Goal: Check status: Check status

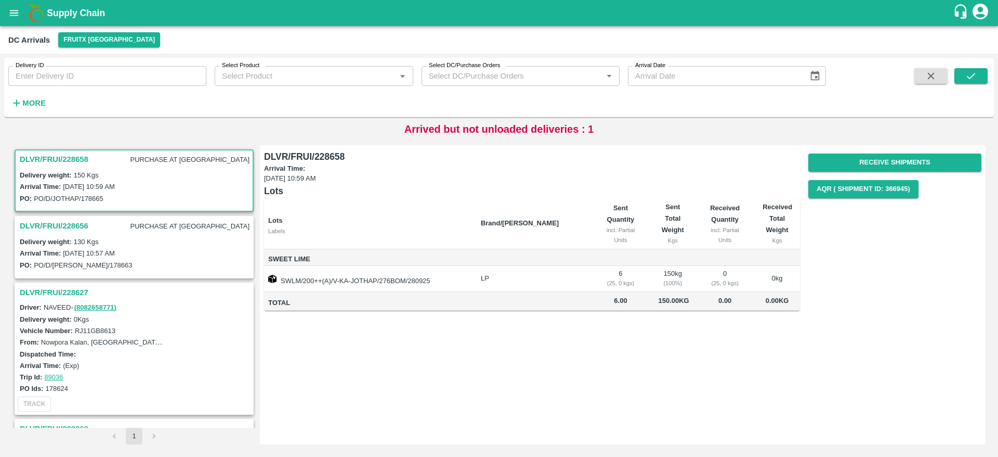
click at [80, 228] on h3 "DLVR/FRUI/228656" at bounding box center [54, 226] width 69 height 14
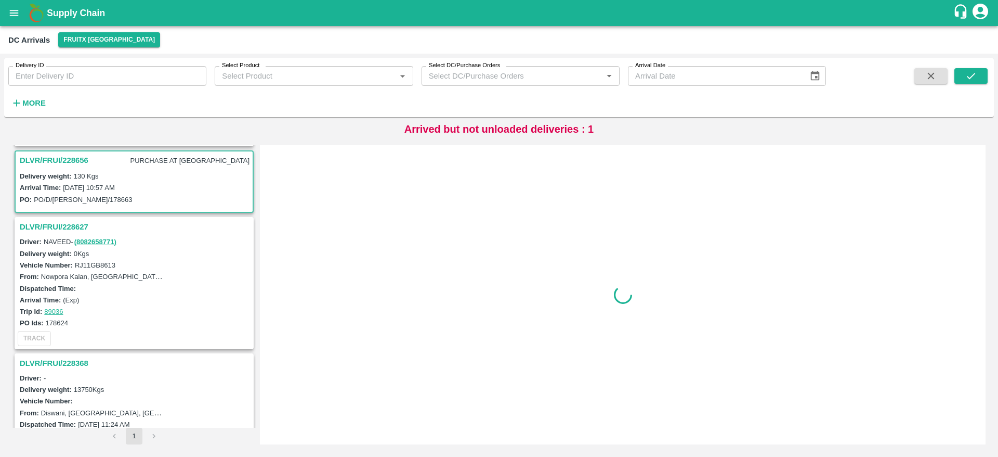
scroll to position [71, 0]
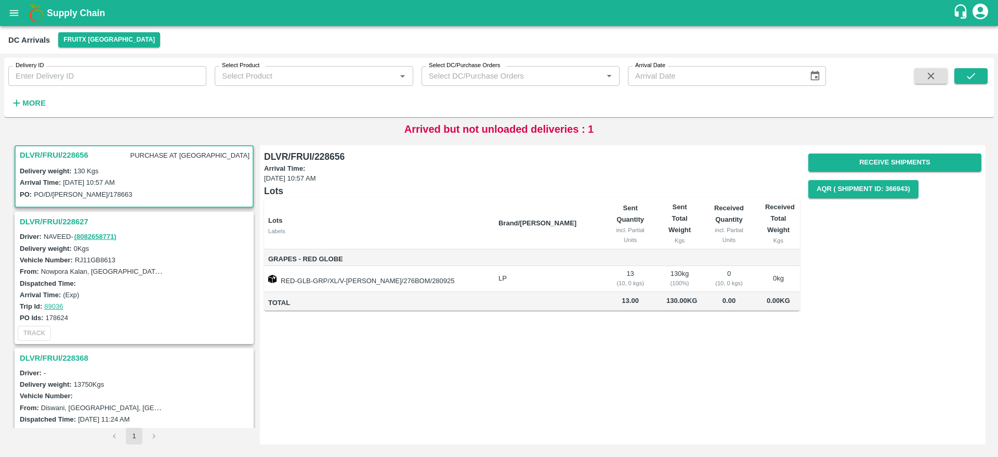
click at [76, 219] on h3 "DLVR/FRUI/228627" at bounding box center [136, 222] width 232 height 14
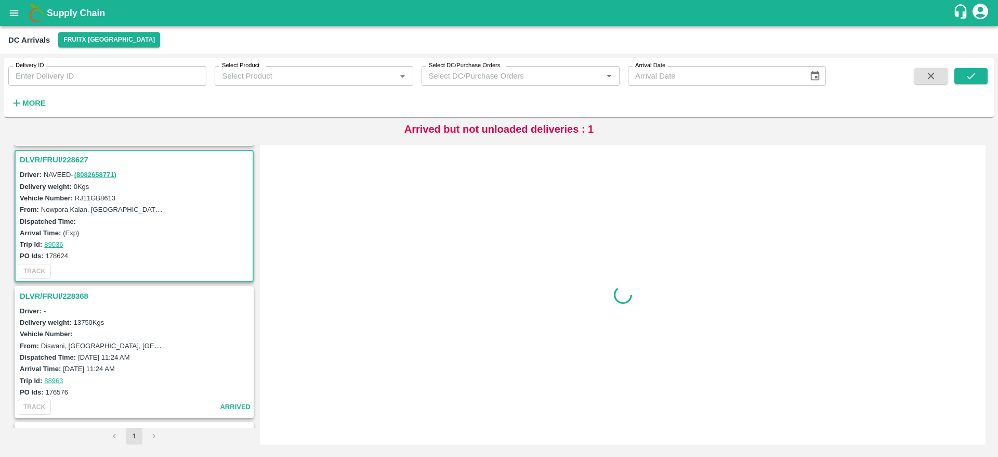
scroll to position [137, 0]
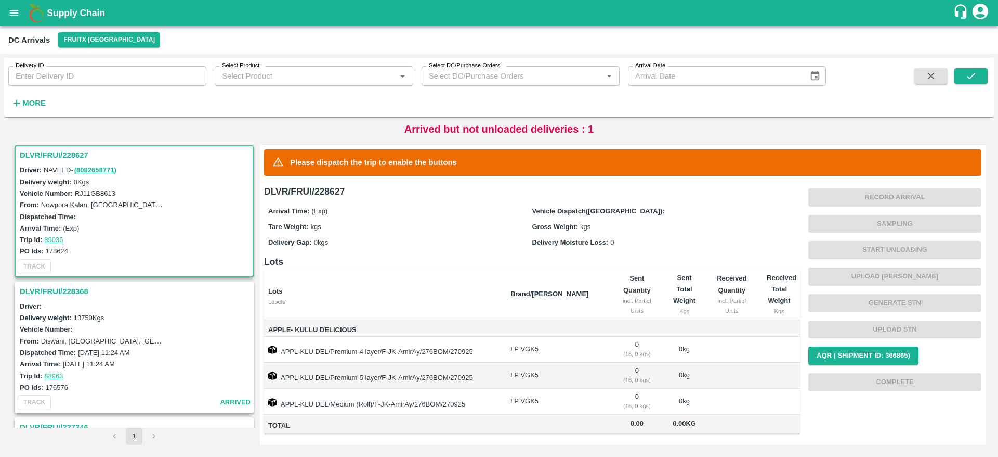
click at [71, 294] on h3 "DLVR/FRUI/228368" at bounding box center [136, 291] width 232 height 14
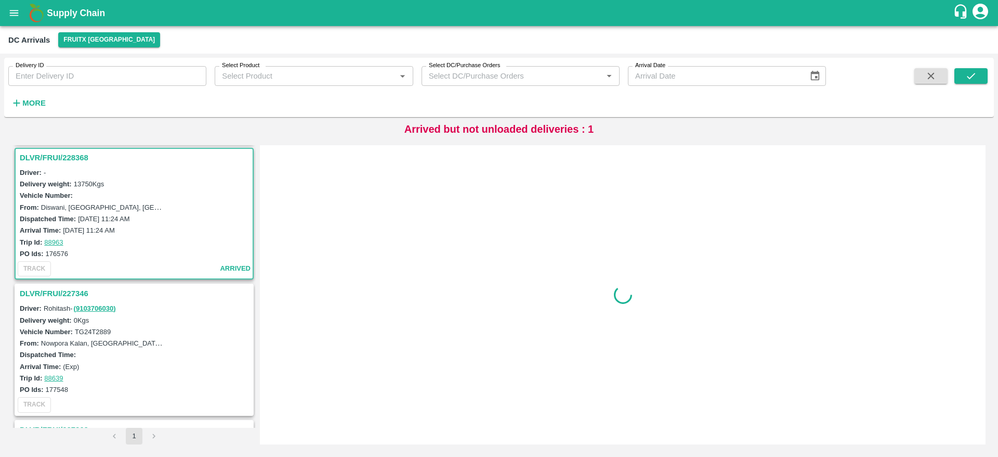
scroll to position [273, 0]
